Goal: Task Accomplishment & Management: Manage account settings

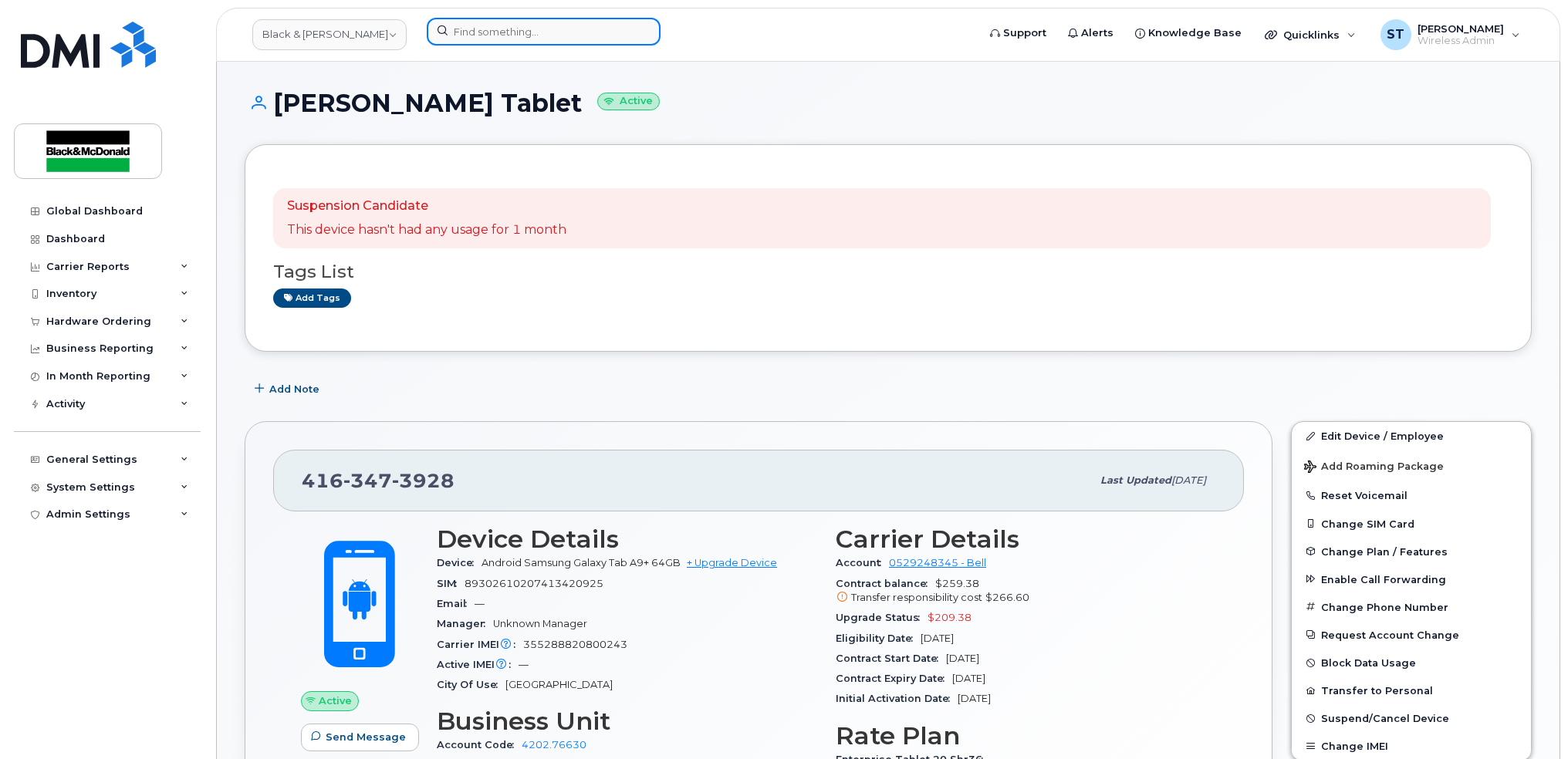
click at [462, 33] on input at bounding box center [544, 31] width 234 height 28
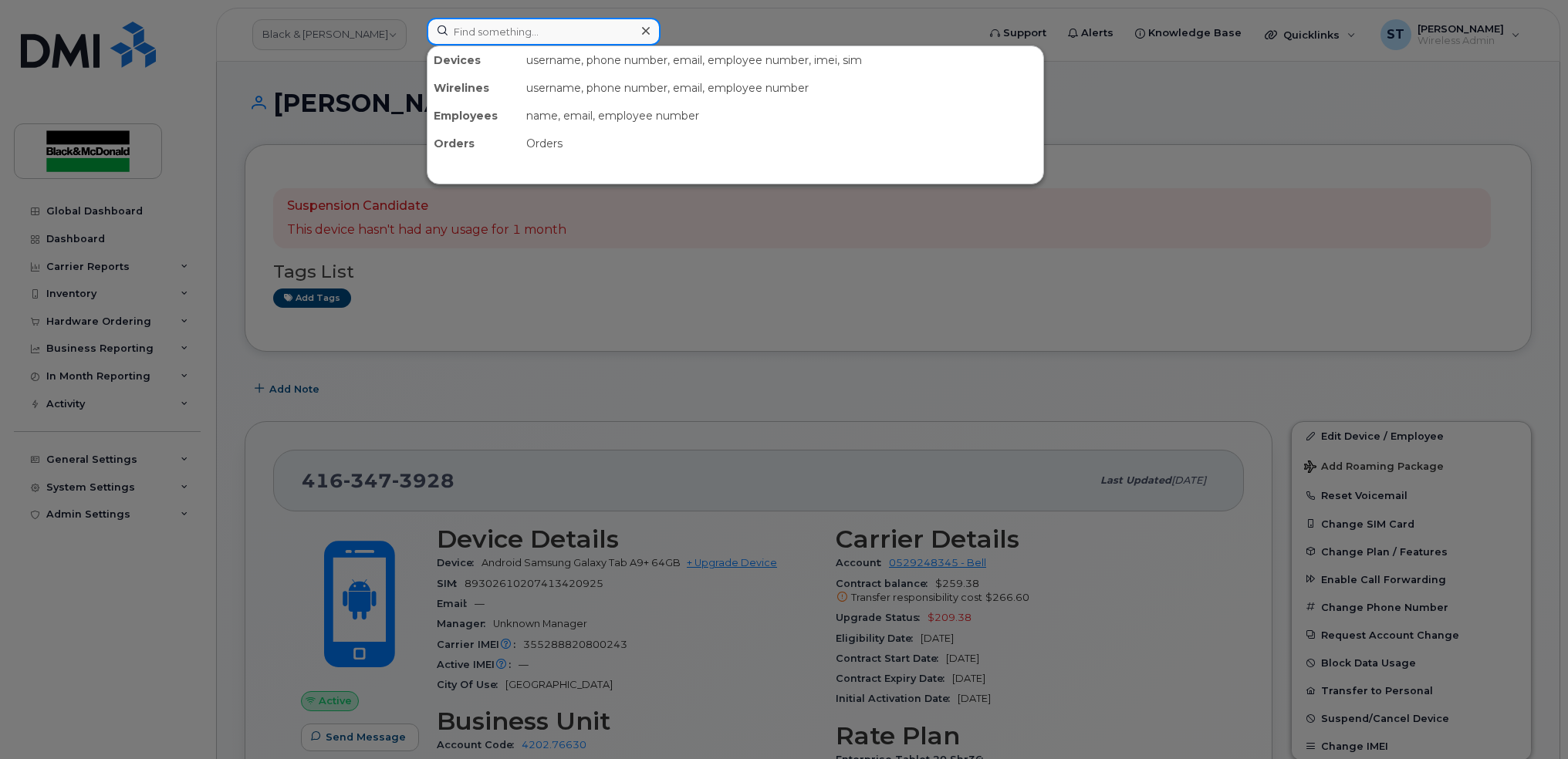
paste input "437-431-6398"
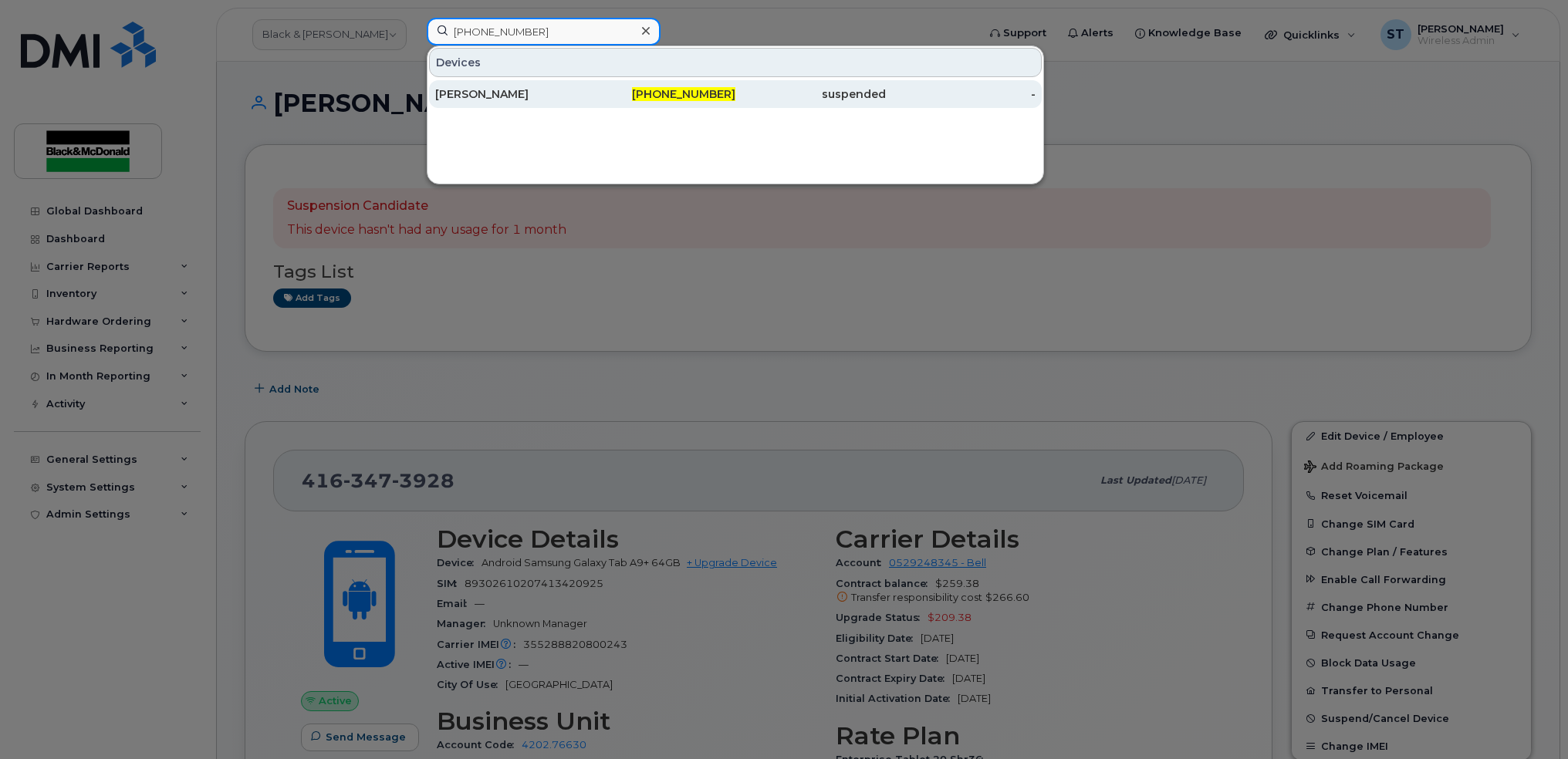
type input "437-431-6398"
click at [585, 104] on div "[PERSON_NAME]" at bounding box center [660, 94] width 151 height 28
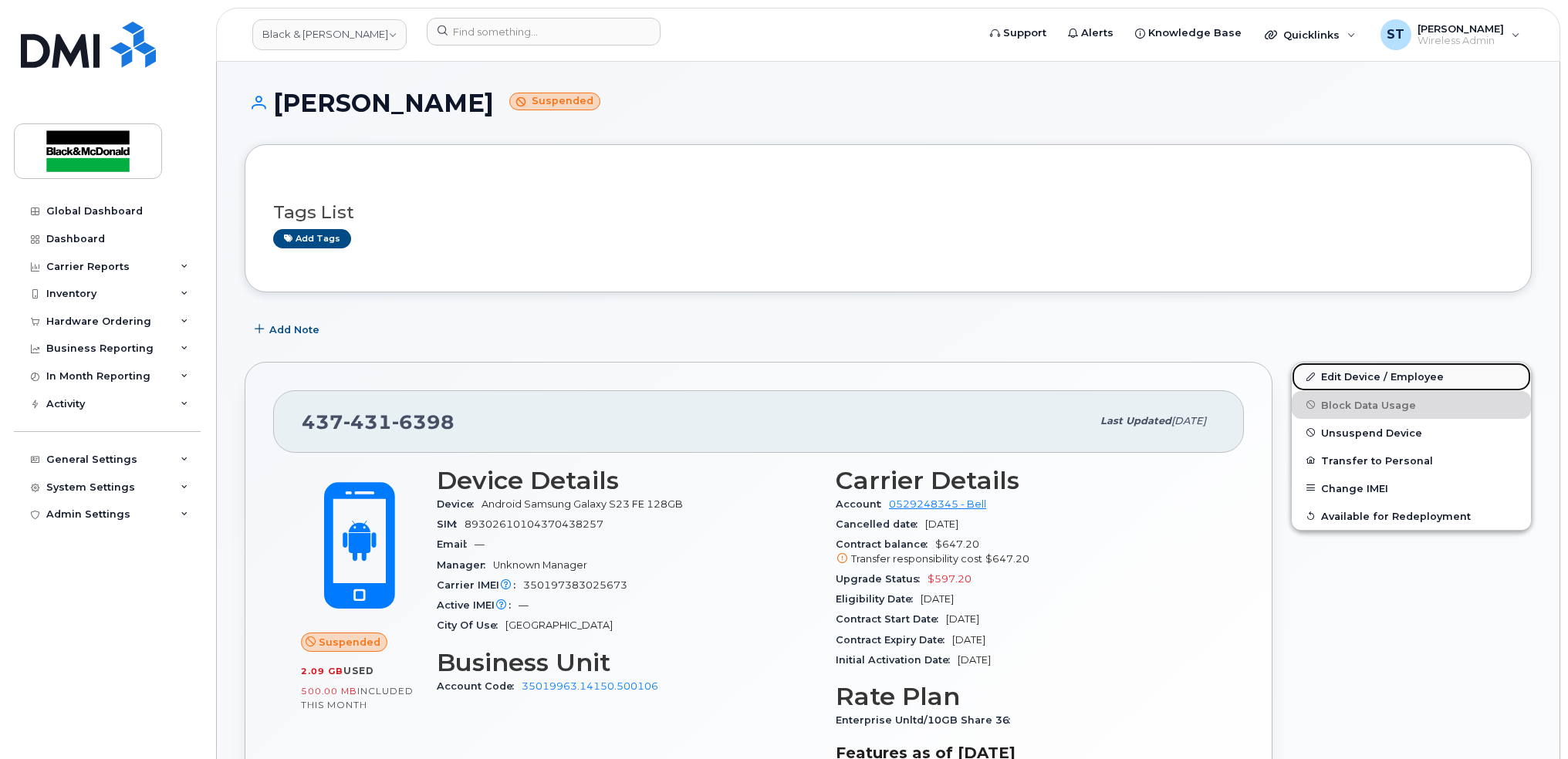
click at [1331, 370] on link "Edit Device / Employee" at bounding box center [1411, 376] width 239 height 28
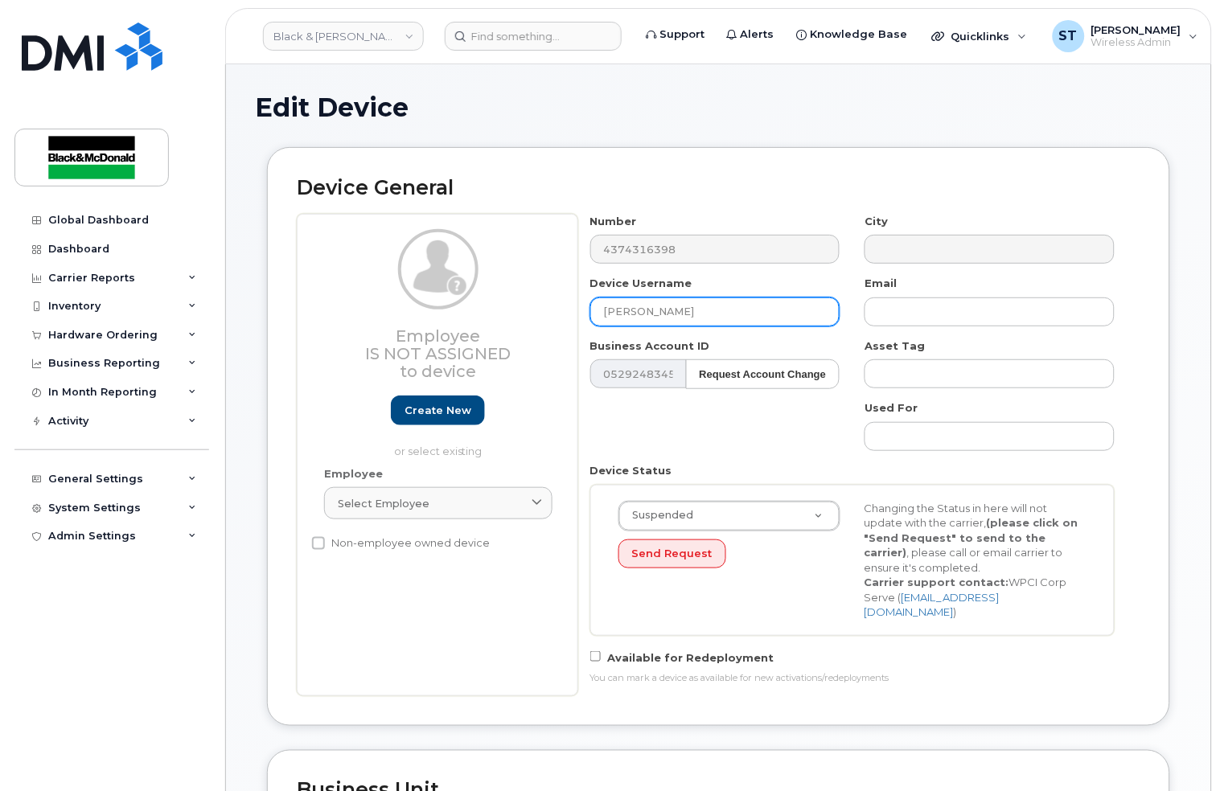
drag, startPoint x: 708, startPoint y: 314, endPoint x: 555, endPoint y: 311, distance: 153.6
click at [555, 311] on div "Employee Is not assigned to device Create new or select existing Employee Selec…" at bounding box center [718, 455] width 843 height 483
paste input "Kyle Gibson"
type input "Kyle Gibson"
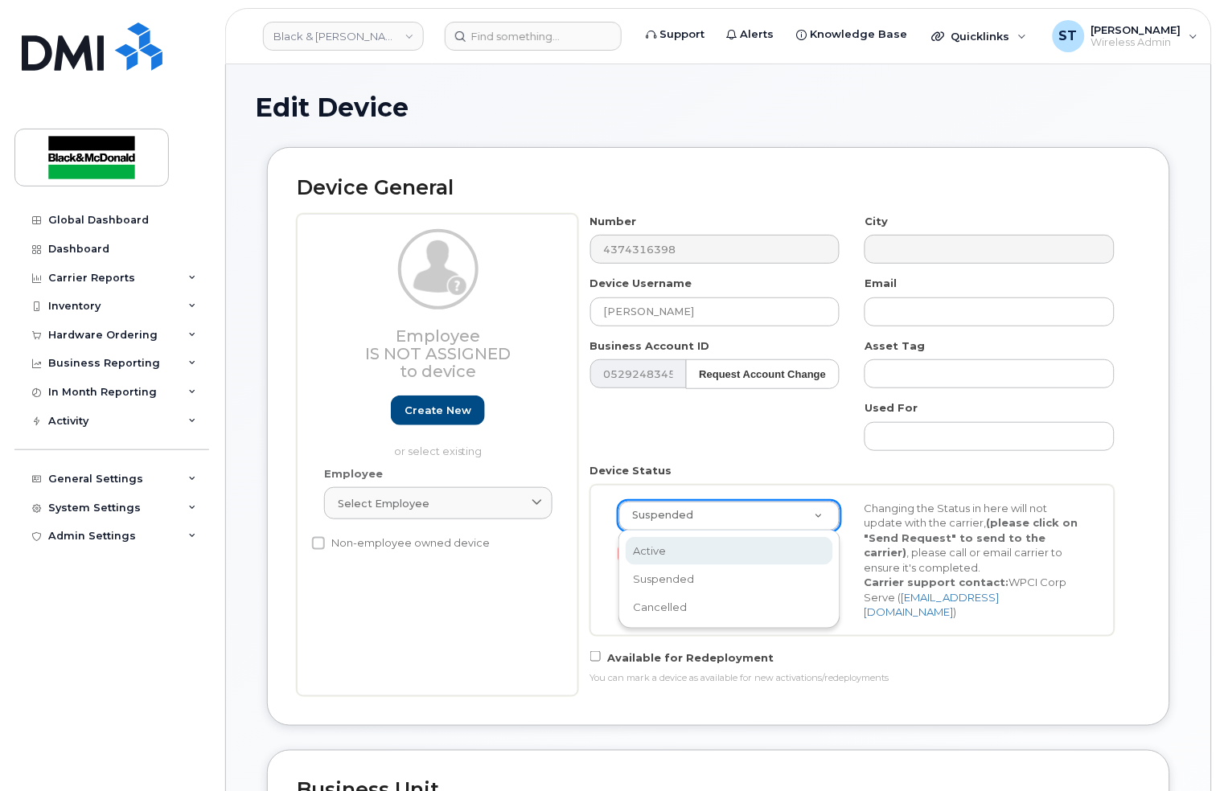
scroll to position [0, 5]
select select "active"
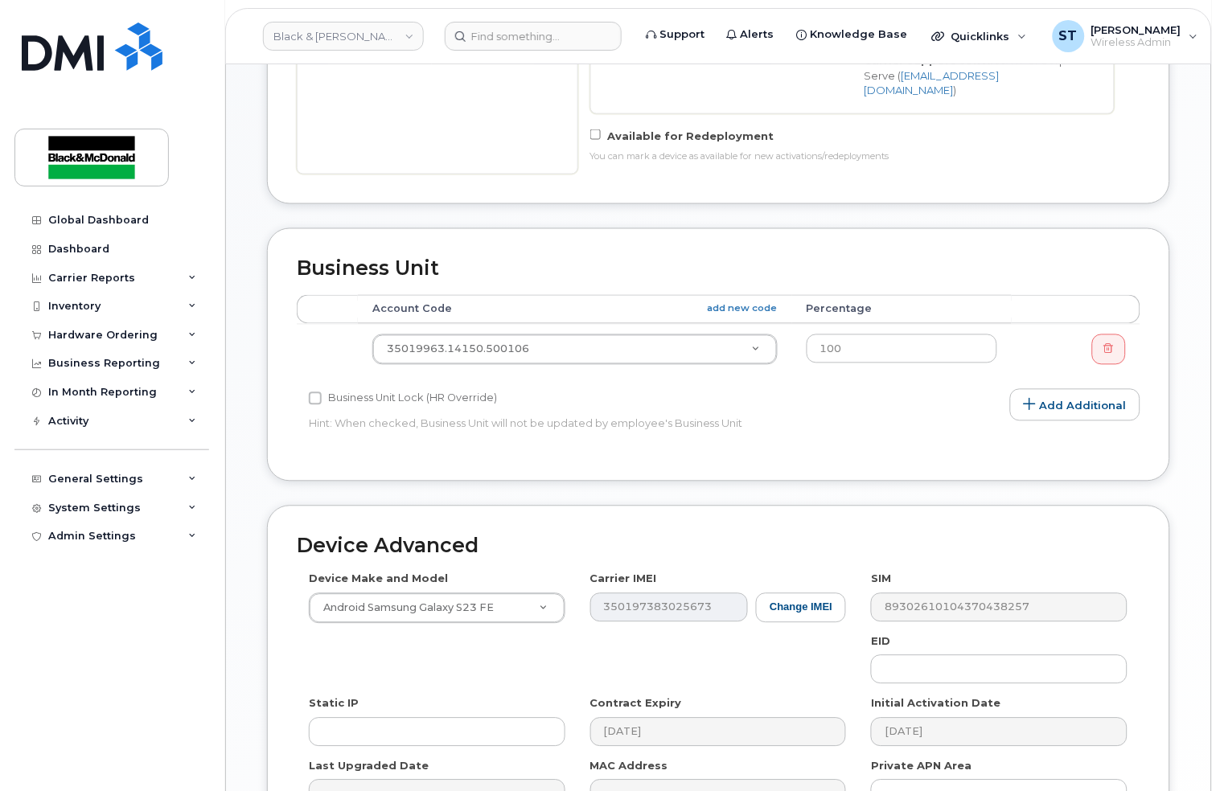
scroll to position [702, 0]
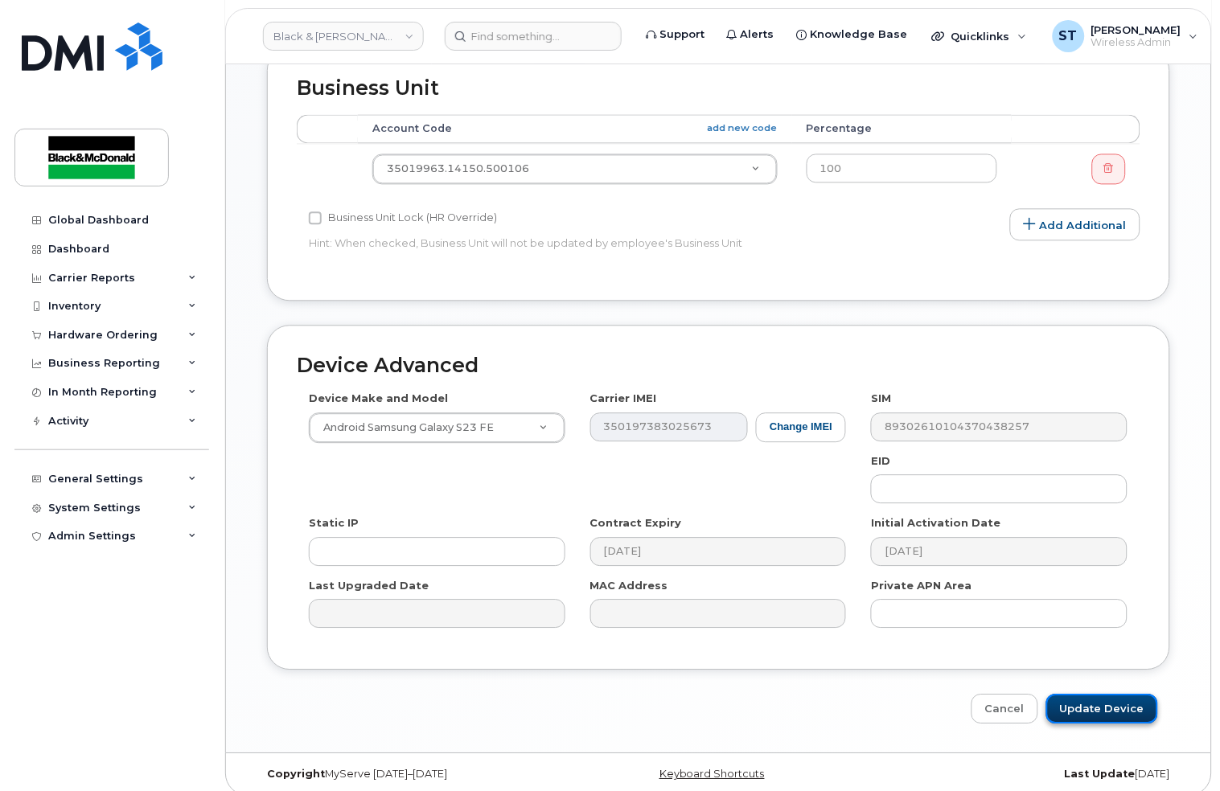
click at [1078, 695] on input "Update Device" at bounding box center [1102, 710] width 112 height 30
type input "Saving..."
click at [1087, 698] on div "Cancel Saving..." at bounding box center [718, 710] width 903 height 30
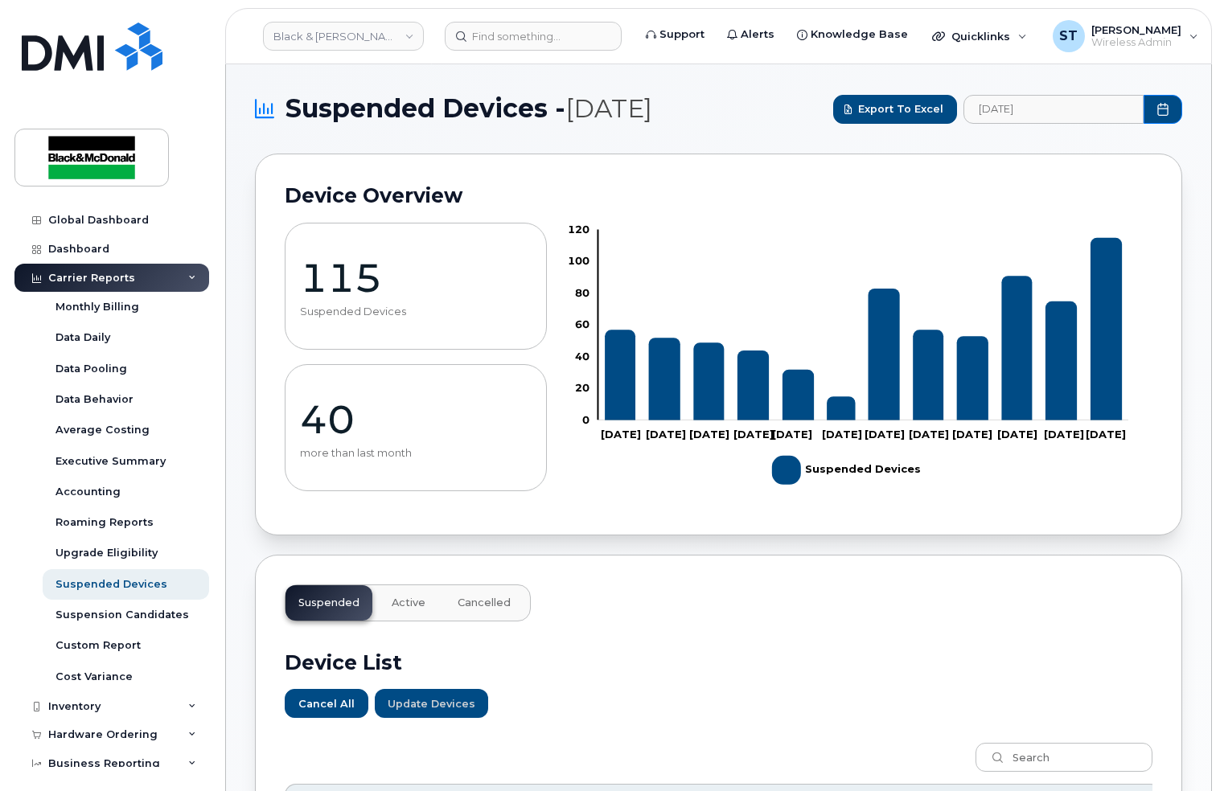
scroll to position [1092, 0]
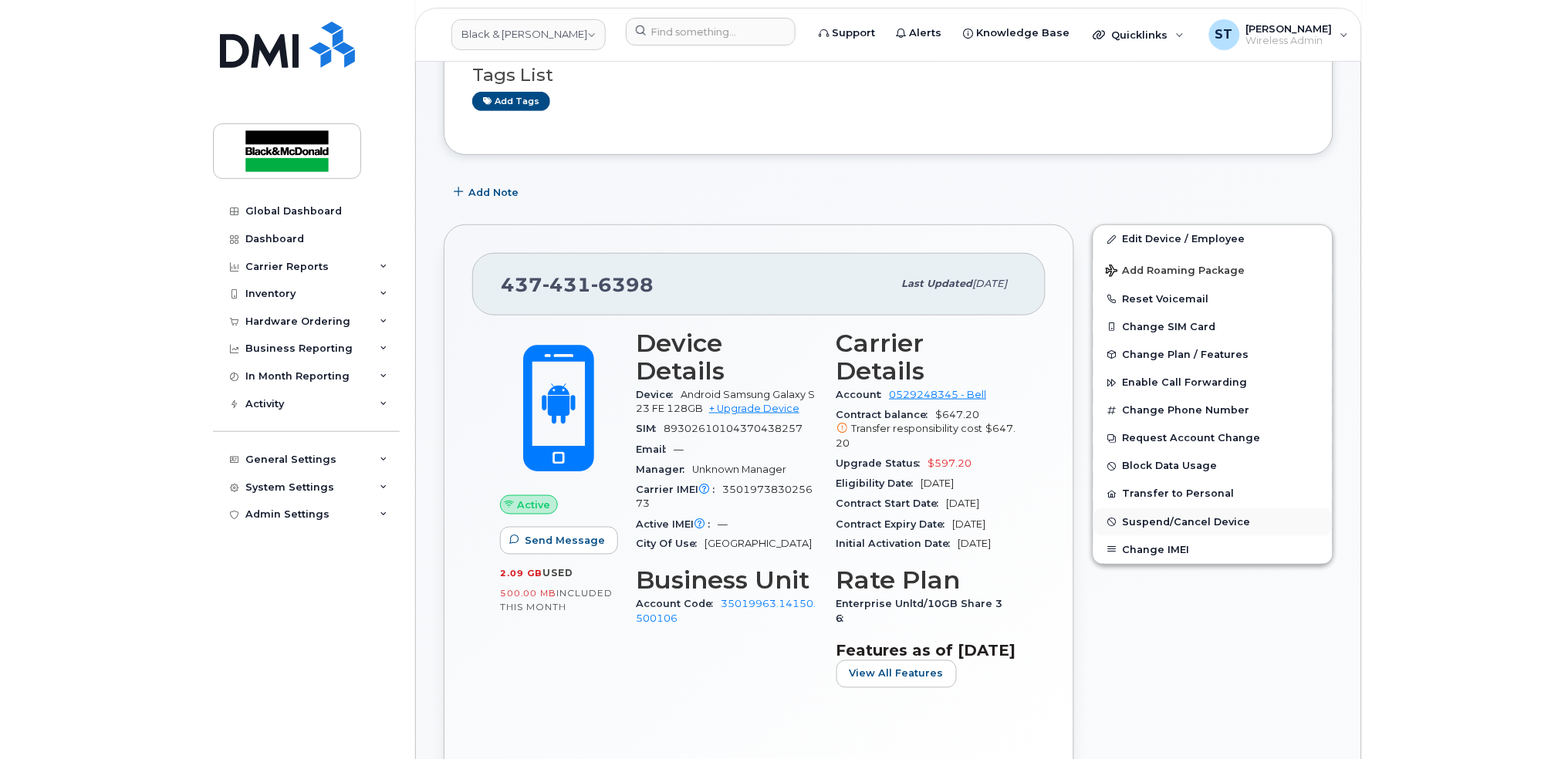
scroll to position [309, 0]
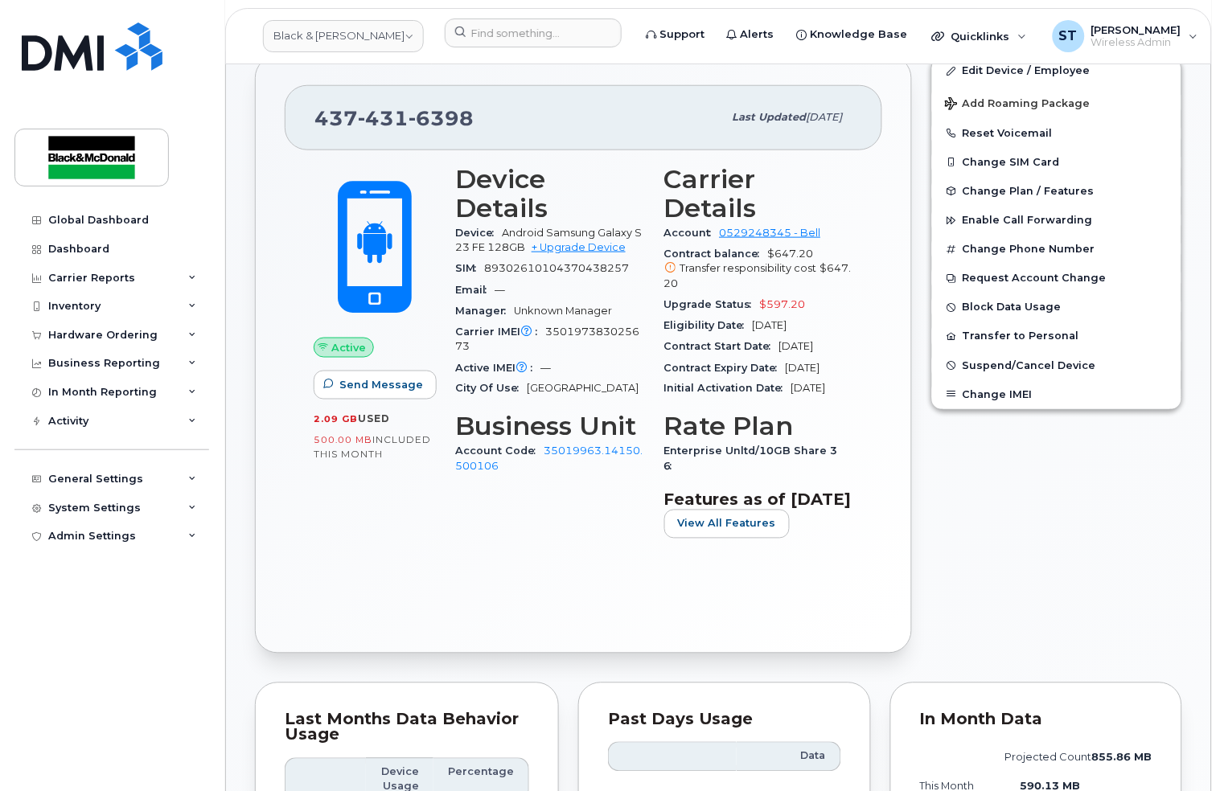
click at [1010, 574] on div "Edit Device / Employee Add Roaming Package Reset Voicemail Change SIM Card Chan…" at bounding box center [1056, 354] width 270 height 617
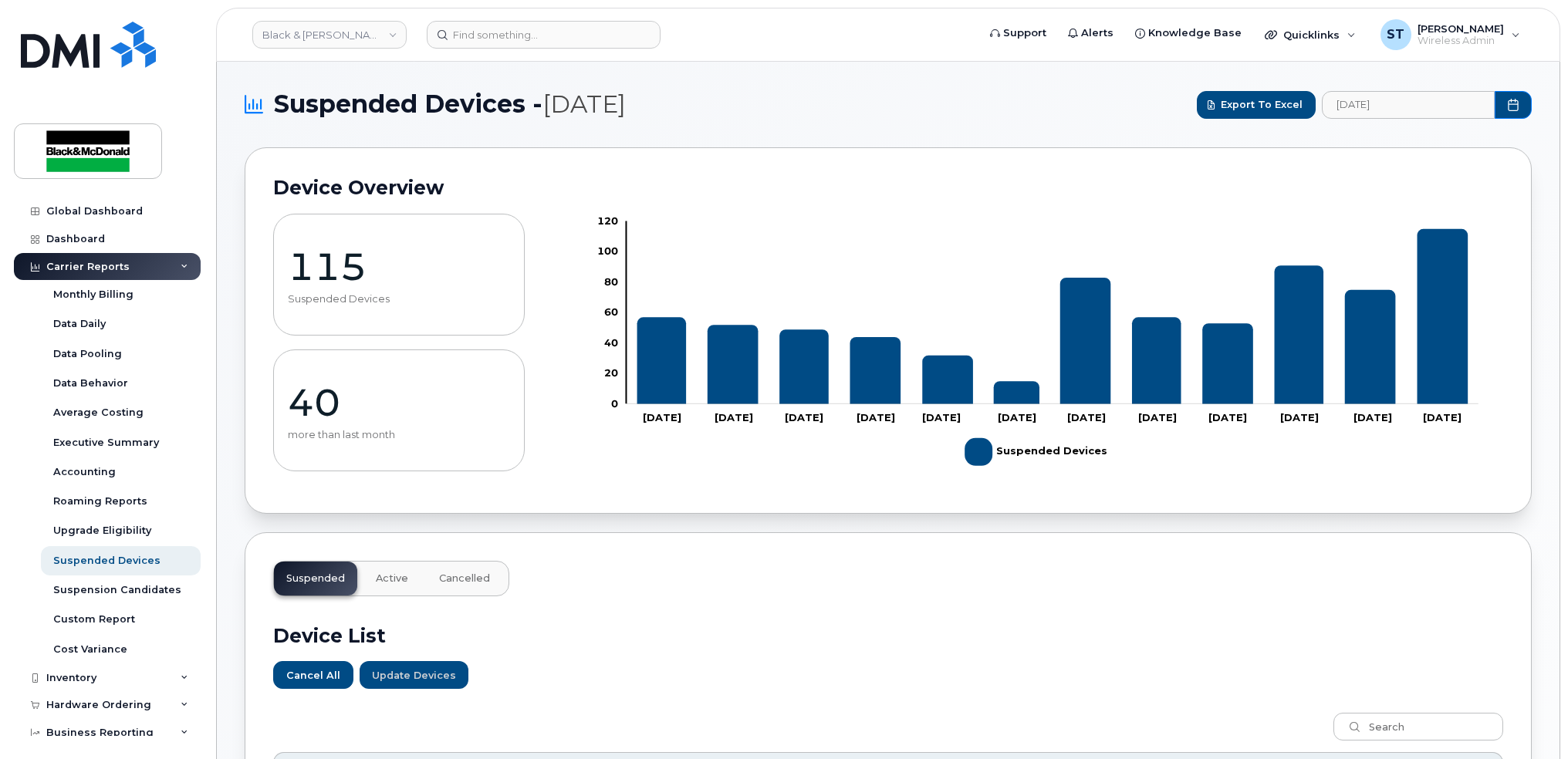
scroll to position [1033, 0]
